Goal: Find specific page/section: Find specific page/section

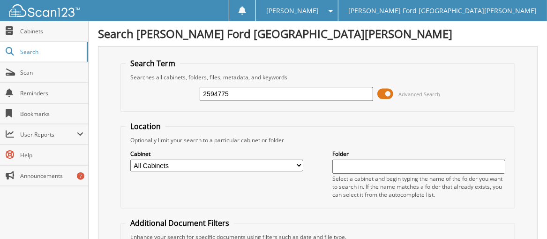
type input "2594775"
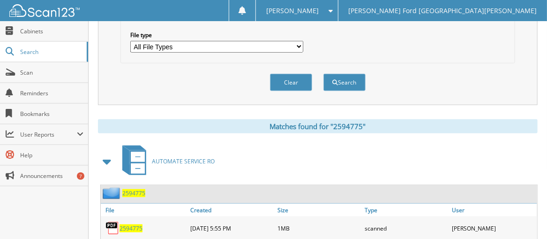
scroll to position [331, 0]
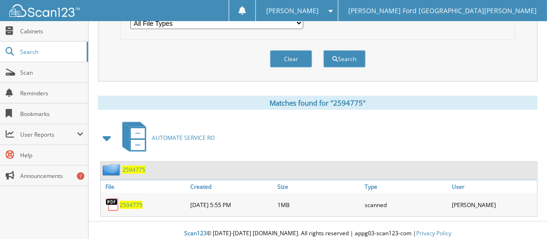
click at [134, 195] on div "2594775" at bounding box center [144, 204] width 87 height 19
click at [133, 201] on span "2594775" at bounding box center [131, 205] width 23 height 8
